Goal: Transaction & Acquisition: Book appointment/travel/reservation

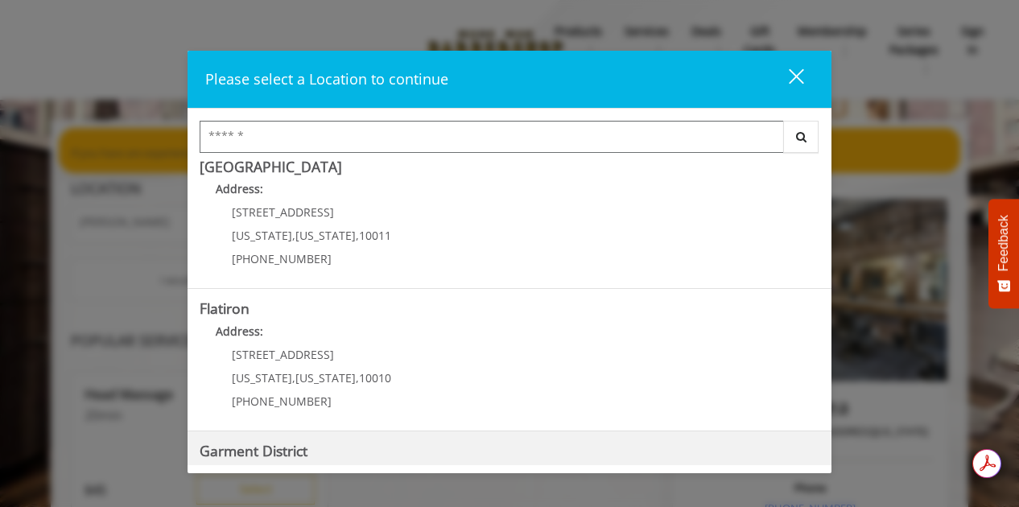
scroll to position [407, 0]
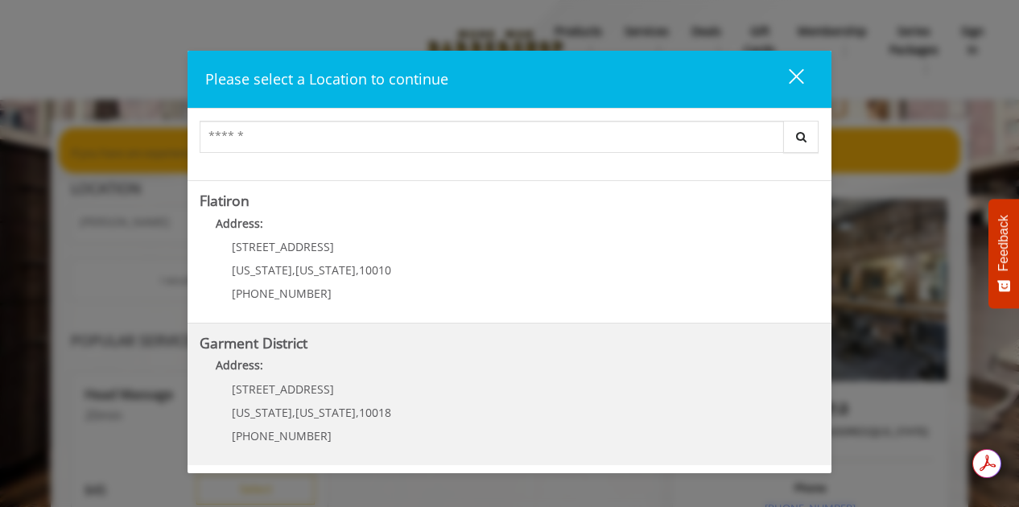
click at [344, 390] on p "1400 Broadway" at bounding box center [311, 389] width 159 height 12
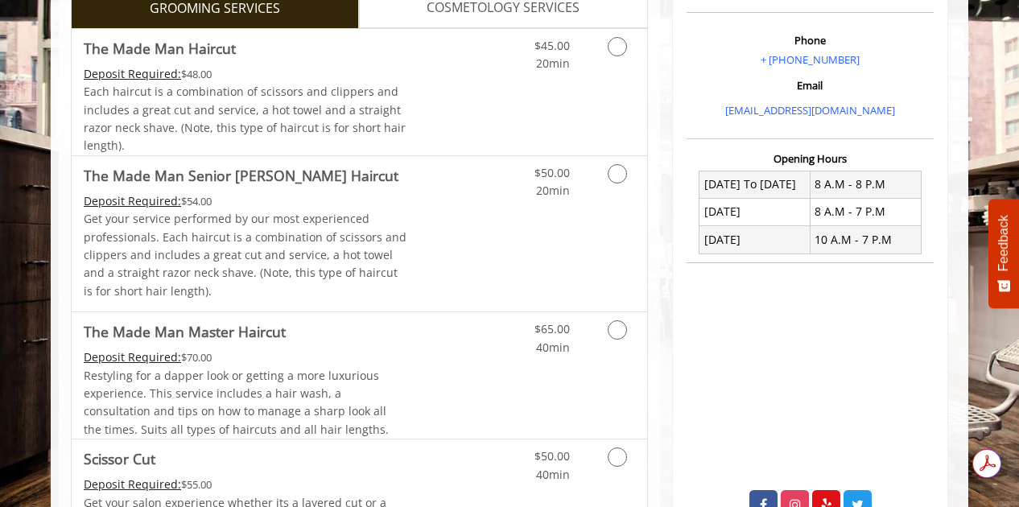
scroll to position [483, 0]
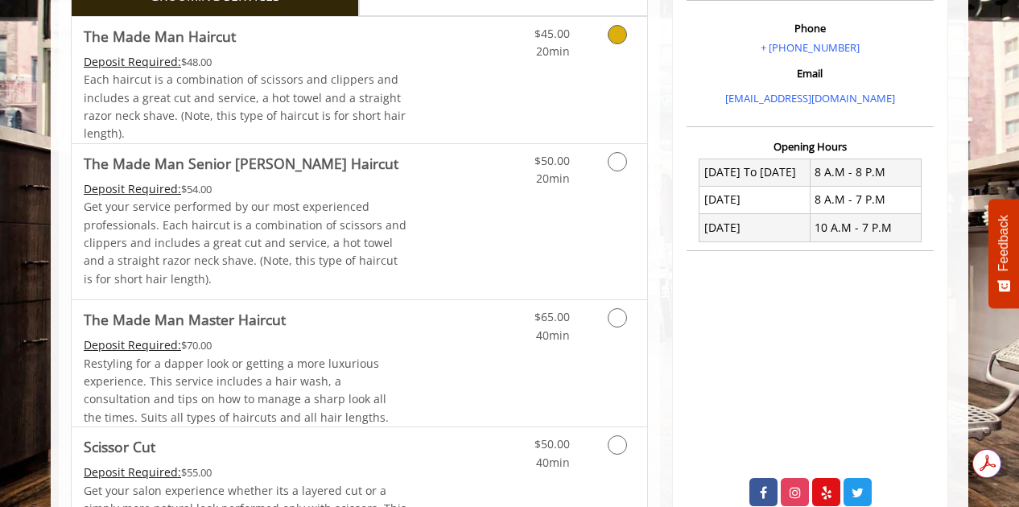
click at [213, 91] on span "Each haircut is a combination of scissors and clippers and includes a great cut…" at bounding box center [245, 106] width 322 height 69
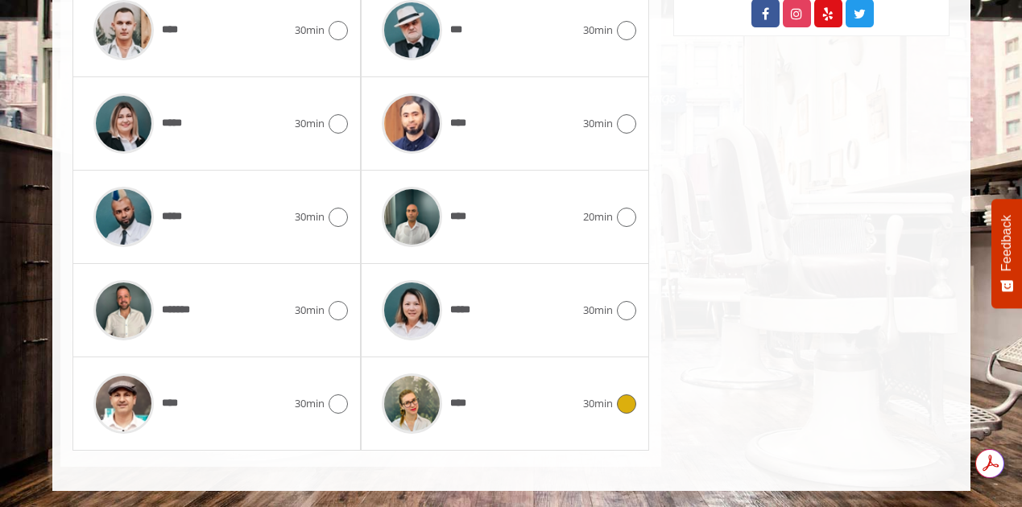
scroll to position [0, 0]
click at [514, 311] on div "*****" at bounding box center [478, 310] width 209 height 76
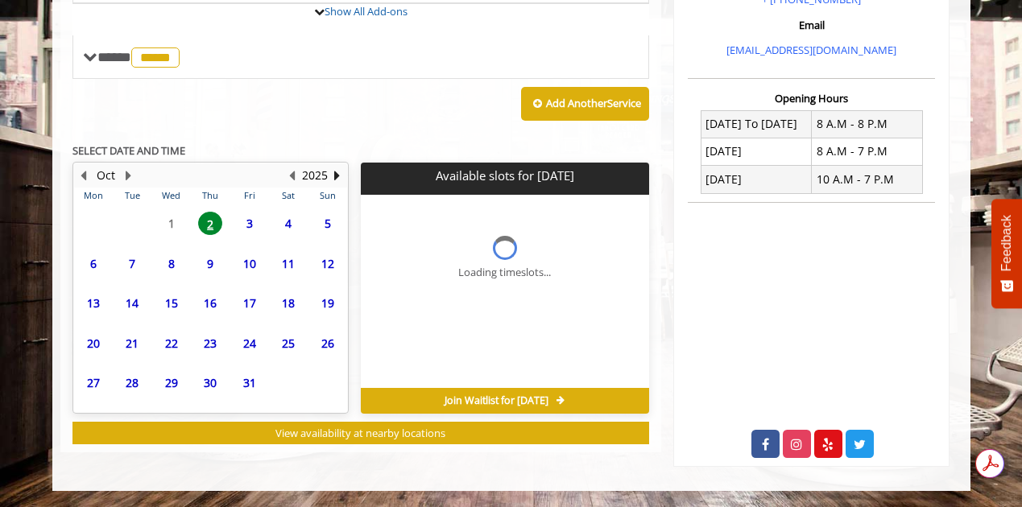
scroll to position [665, 0]
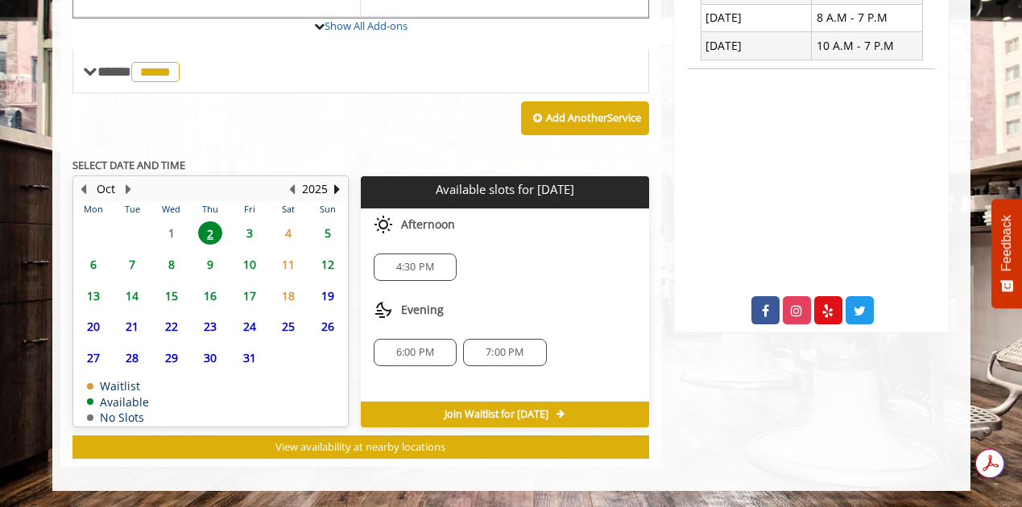
click at [514, 349] on span "7:00 PM" at bounding box center [504, 352] width 38 height 13
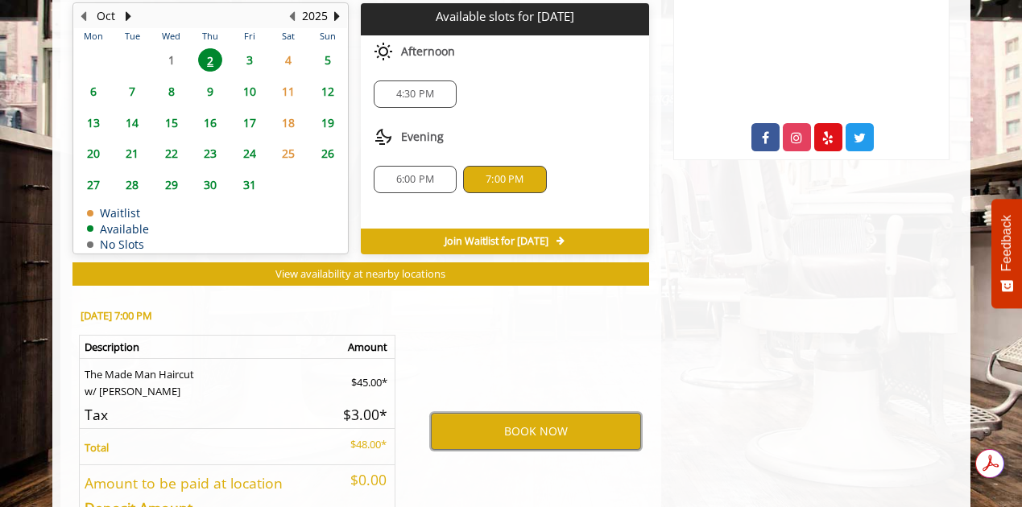
scroll to position [857, 0]
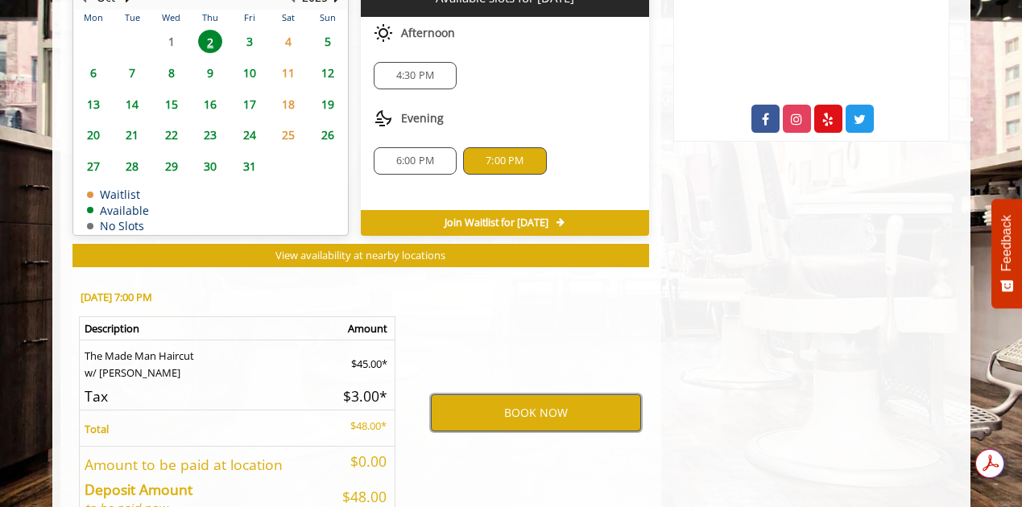
click at [581, 411] on button "BOOK NOW" at bounding box center [536, 412] width 210 height 37
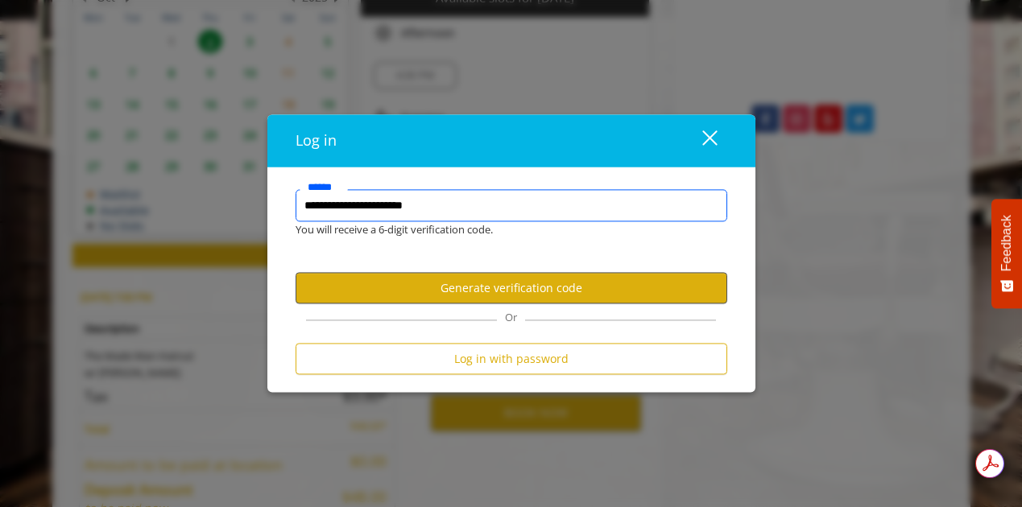
type input "**********"
click at [552, 295] on button "Generate verification code" at bounding box center [511, 287] width 432 height 31
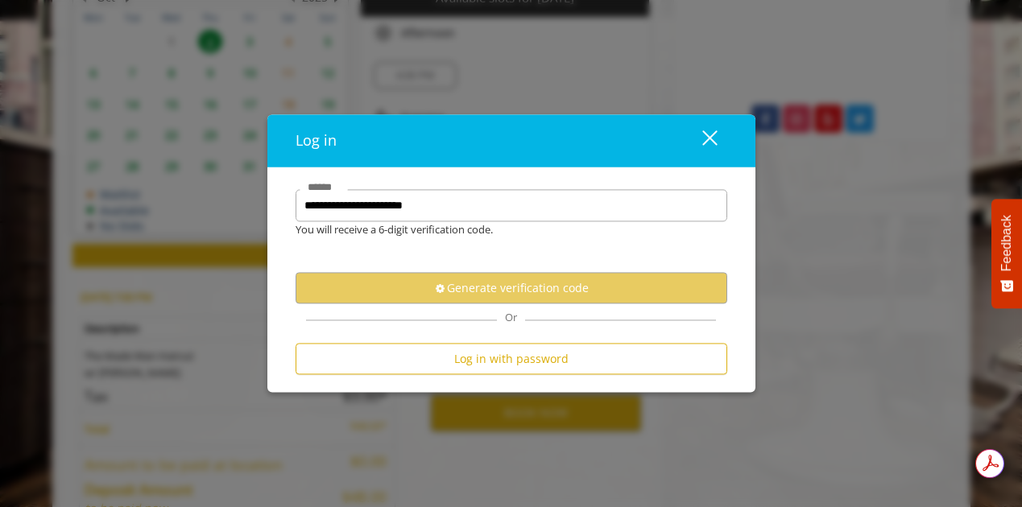
scroll to position [0, 0]
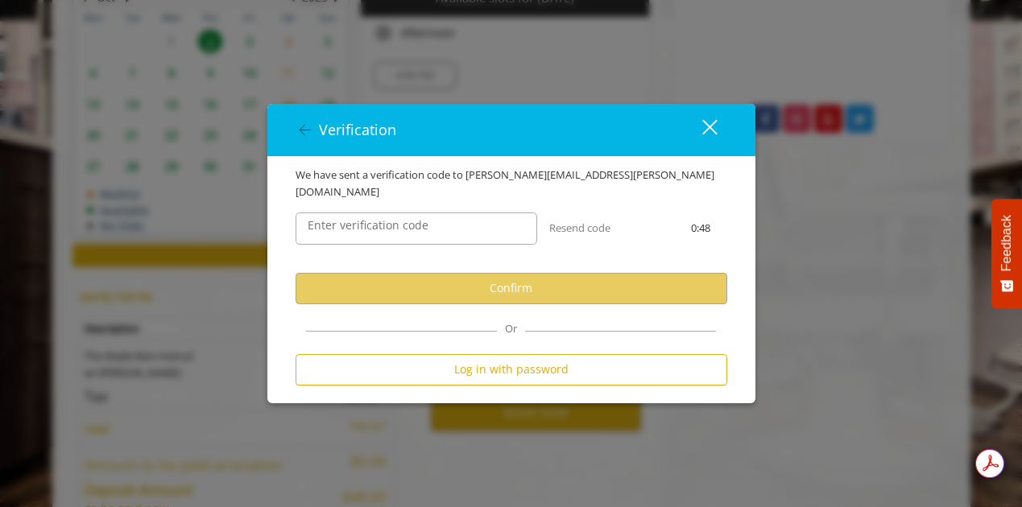
click at [329, 218] on label "Enter verification code" at bounding box center [367, 226] width 137 height 18
click at [329, 218] on input "Enter verification code" at bounding box center [416, 229] width 242 height 32
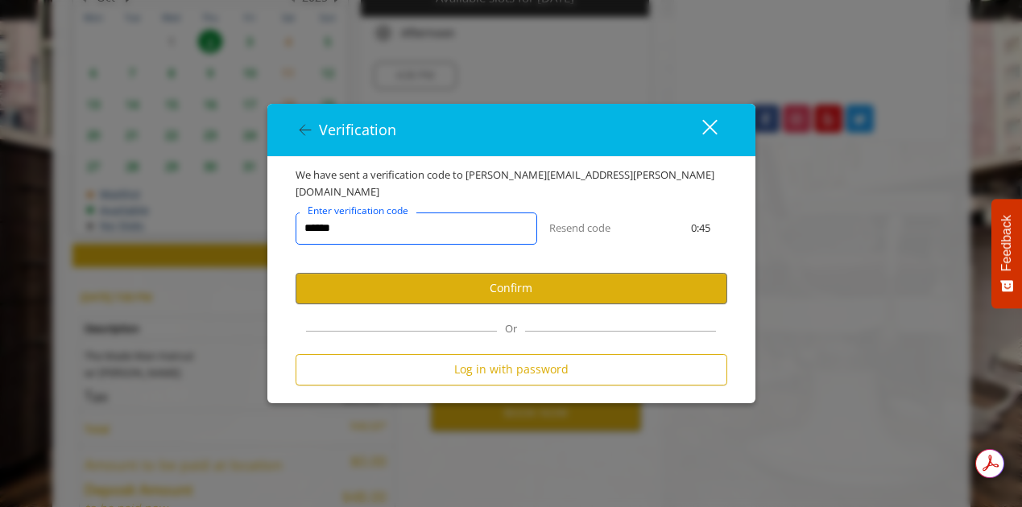
type input "******"
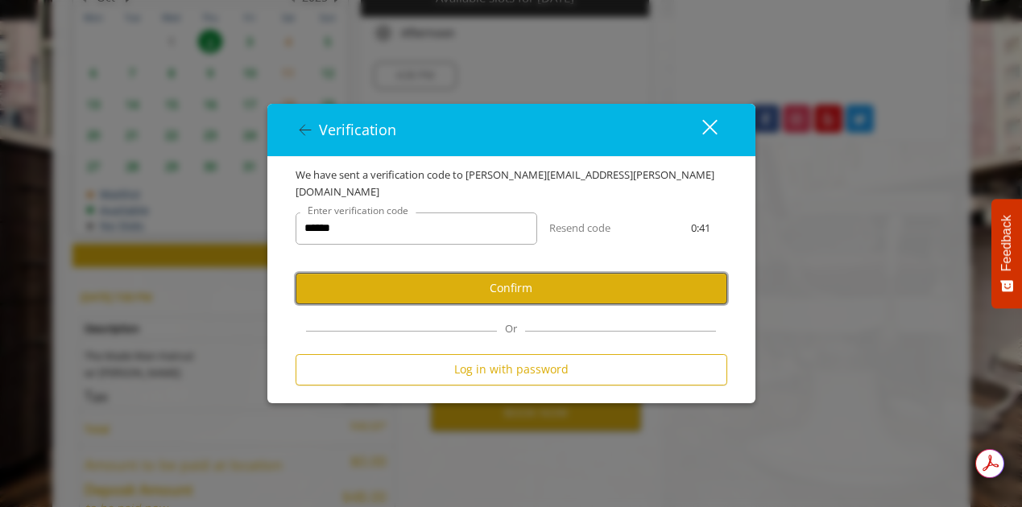
click at [545, 273] on button "Confirm" at bounding box center [511, 288] width 432 height 31
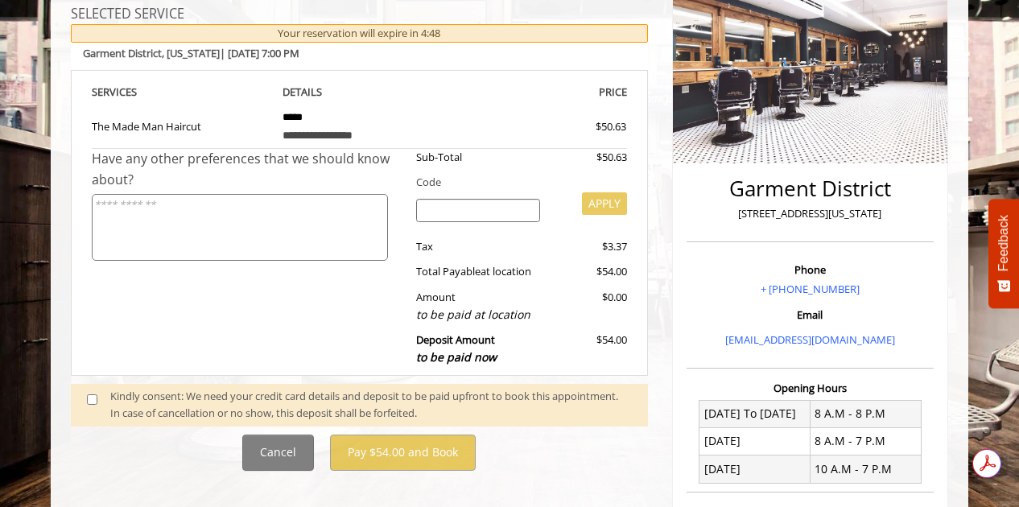
scroll to position [322, 0]
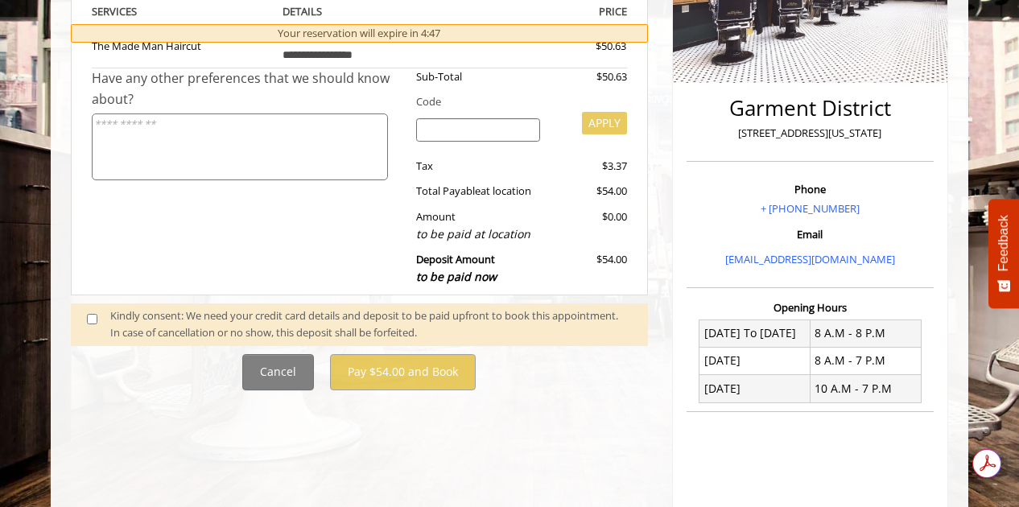
click at [86, 320] on span at bounding box center [98, 325] width 47 height 34
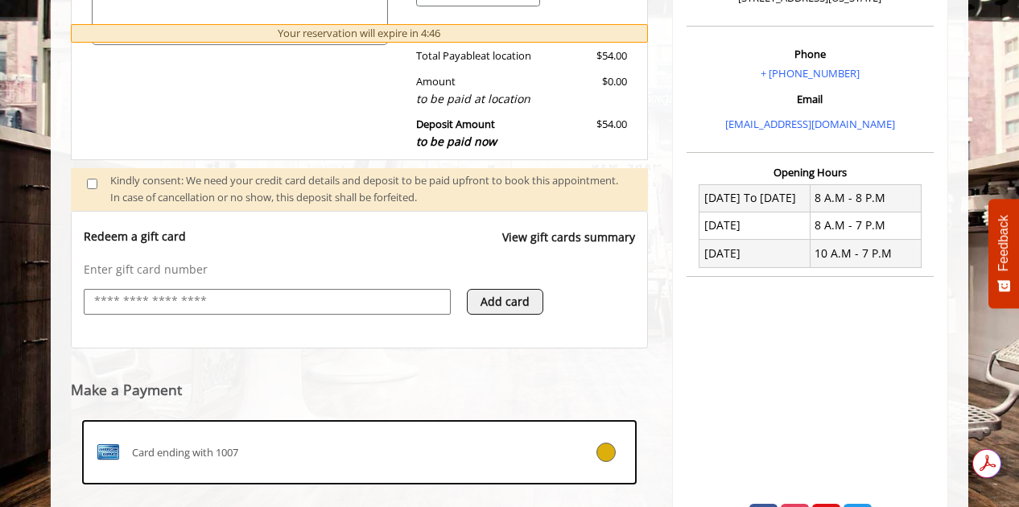
scroll to position [639, 0]
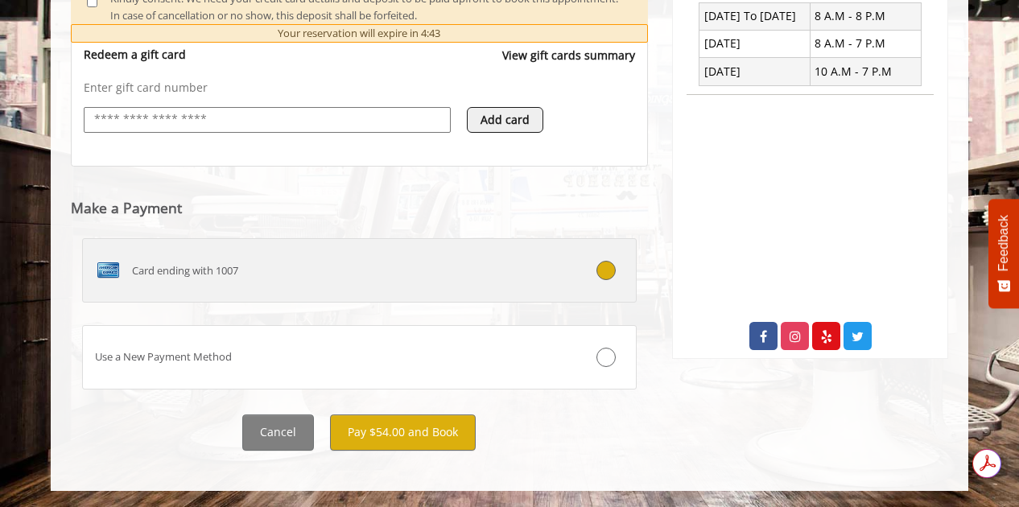
click at [299, 272] on div "Card ending with 1007" at bounding box center [313, 271] width 460 height 26
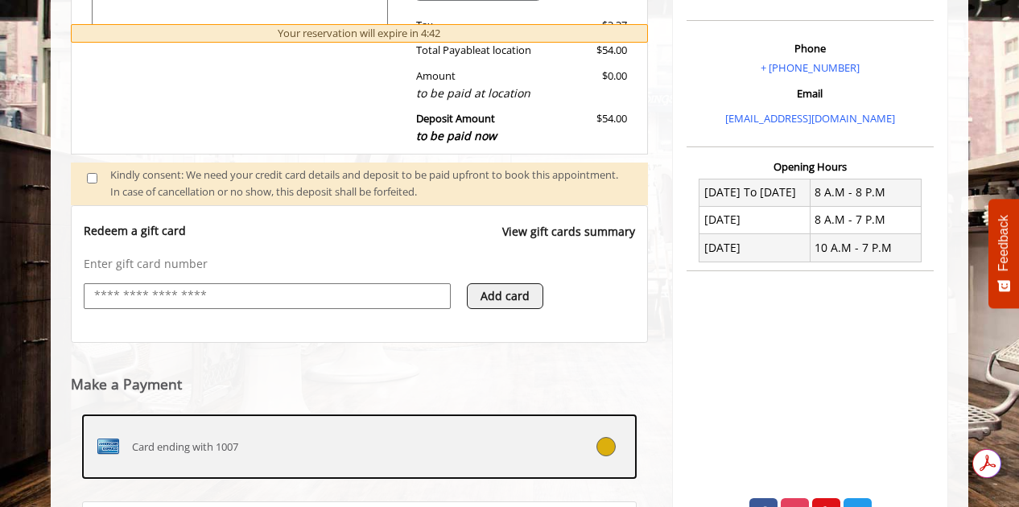
scroll to position [0, 0]
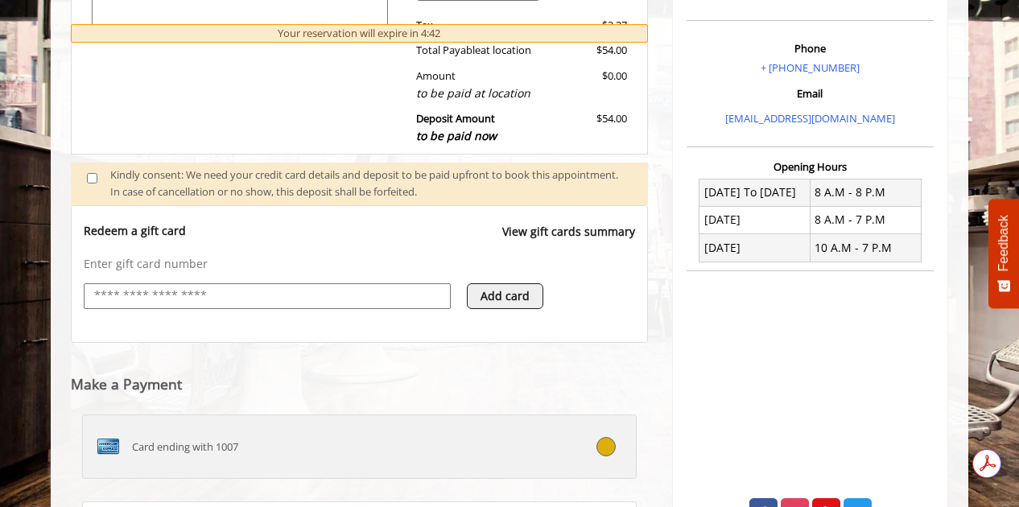
click at [302, 456] on div "Card ending with 1007" at bounding box center [313, 447] width 460 height 26
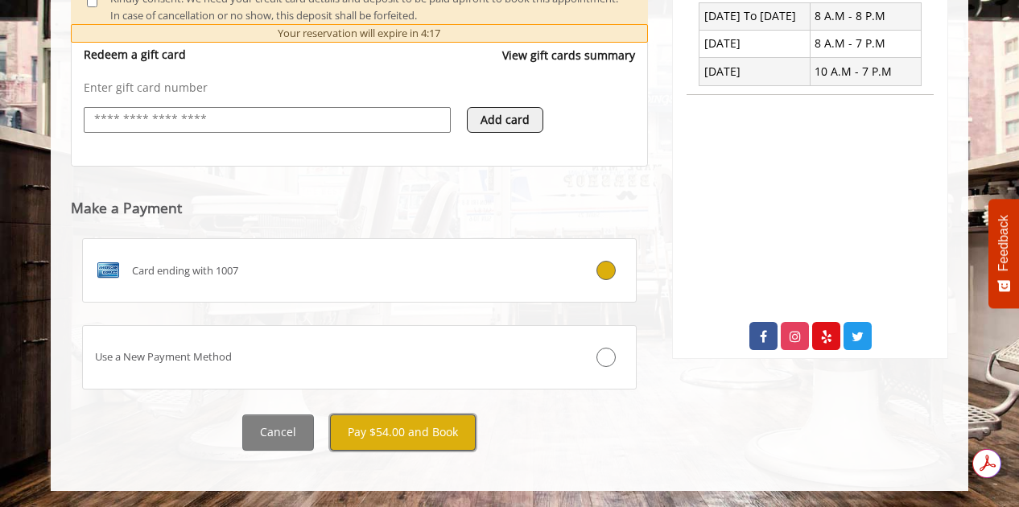
click at [469, 439] on button "Pay $54.00 and Book" at bounding box center [403, 433] width 146 height 36
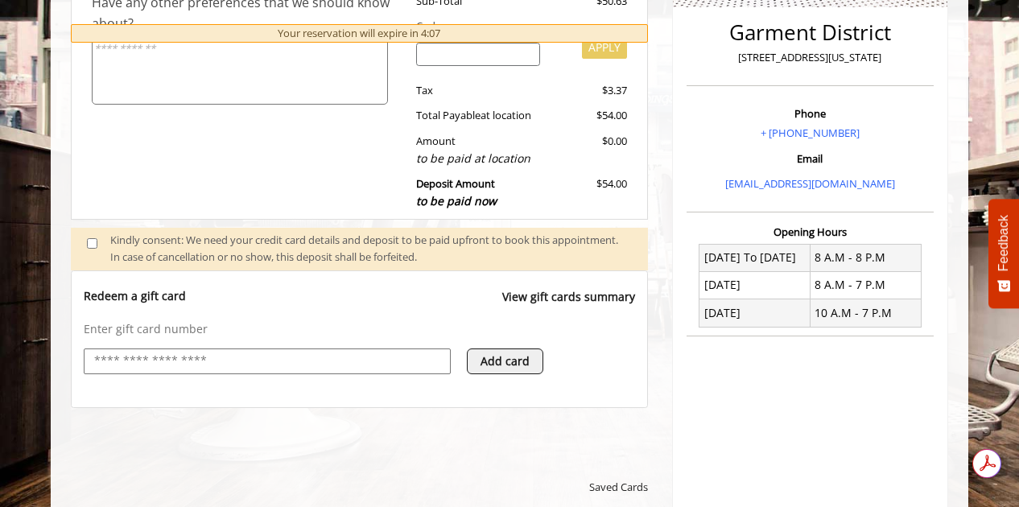
scroll to position [317, 0]
